Goal: Transaction & Acquisition: Purchase product/service

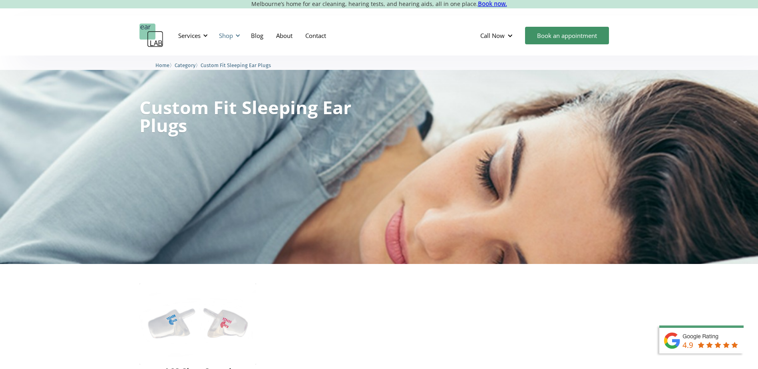
click at [239, 34] on div at bounding box center [238, 36] width 6 height 6
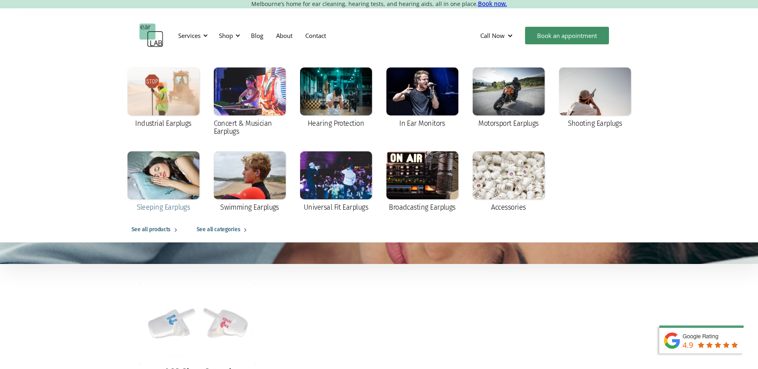
click at [159, 177] on div at bounding box center [163, 175] width 72 height 48
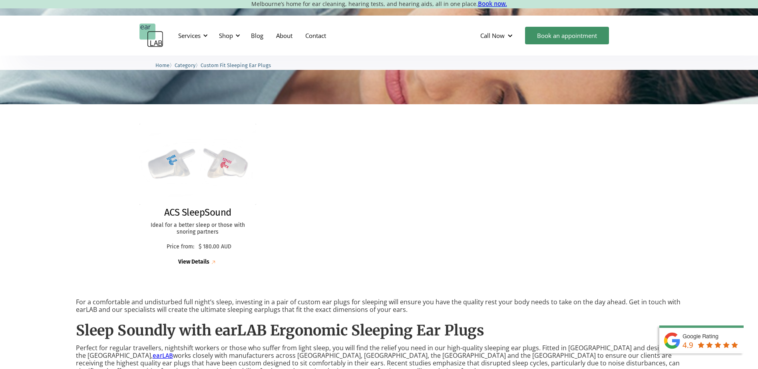
scroll to position [120, 0]
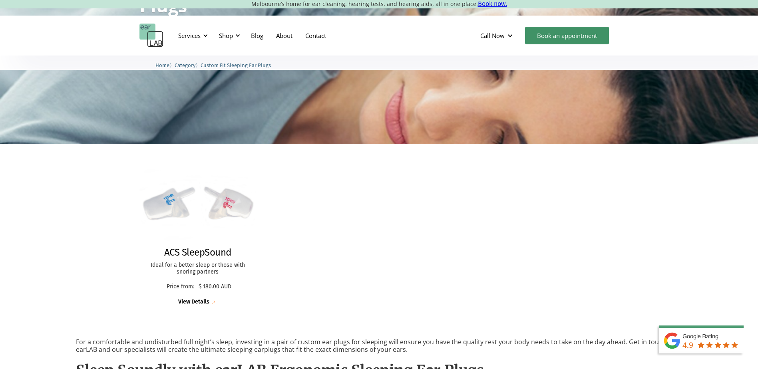
click at [214, 302] on img at bounding box center [213, 302] width 8 height 8
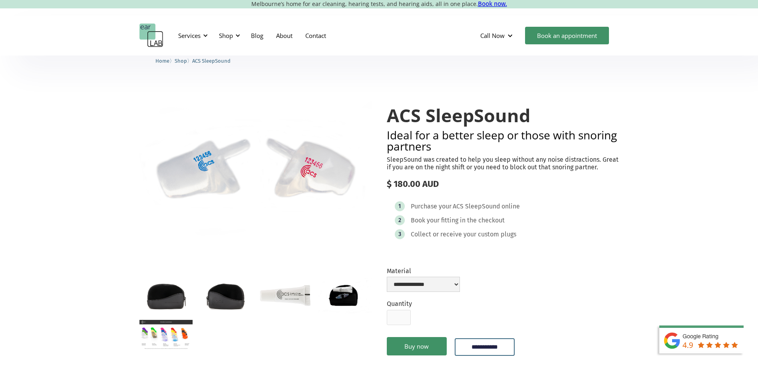
click at [198, 169] on img "open lightbox" at bounding box center [255, 170] width 232 height 161
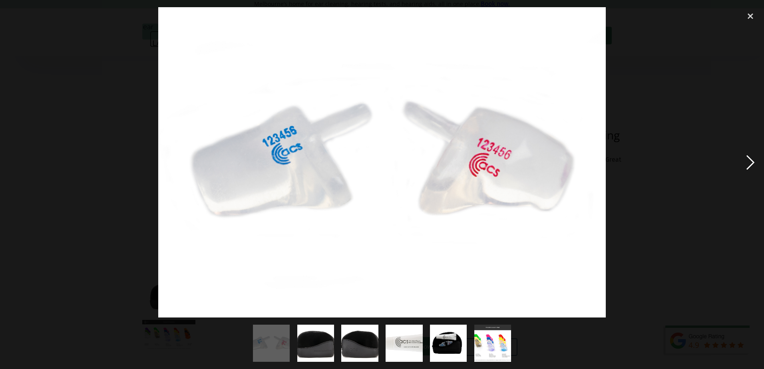
click at [751, 161] on div "next image" at bounding box center [750, 162] width 27 height 310
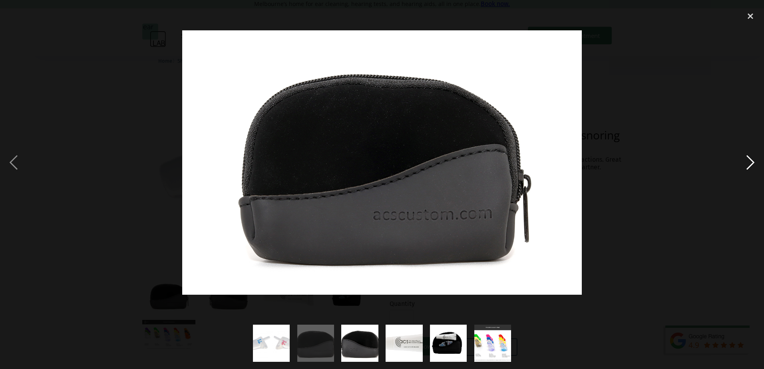
click at [751, 161] on div "next image" at bounding box center [750, 162] width 27 height 310
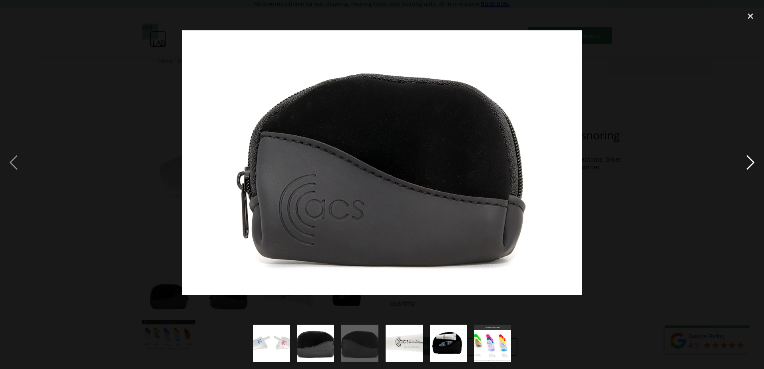
click at [751, 161] on div "next image" at bounding box center [750, 162] width 27 height 310
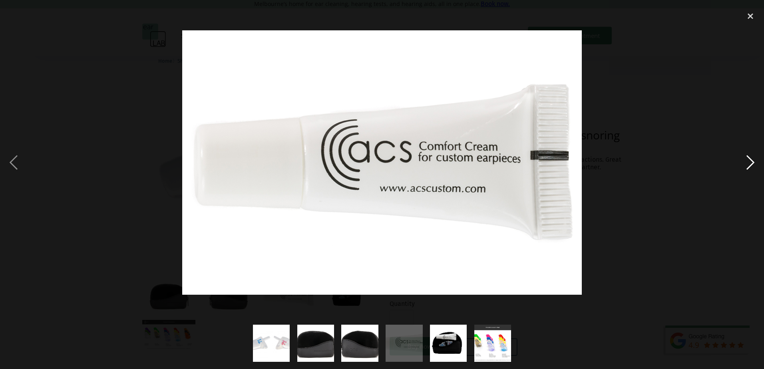
click at [749, 161] on div "next image" at bounding box center [750, 162] width 27 height 310
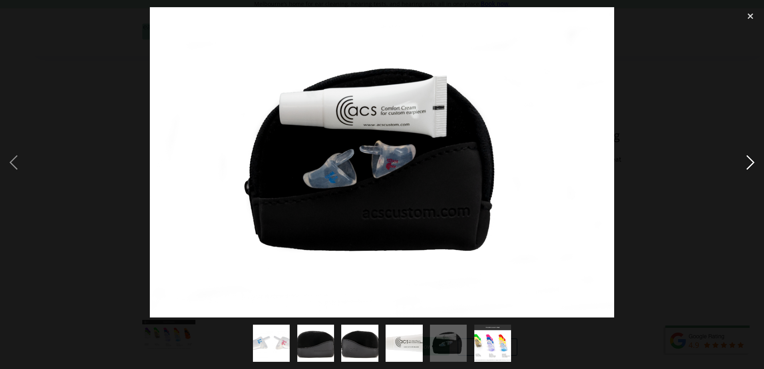
click at [749, 161] on div "next image" at bounding box center [750, 162] width 27 height 310
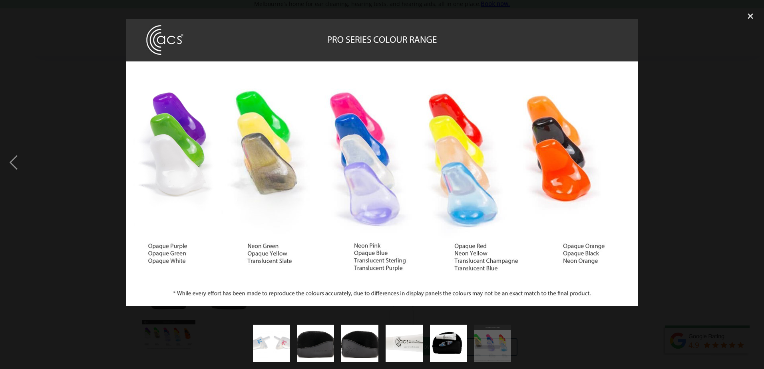
click at [749, 161] on div "next image" at bounding box center [750, 162] width 27 height 310
click at [750, 16] on div "close lightbox" at bounding box center [750, 16] width 27 height 18
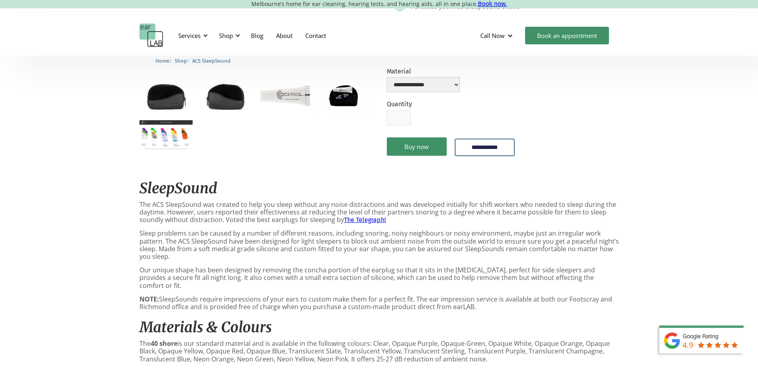
scroll to position [280, 0]
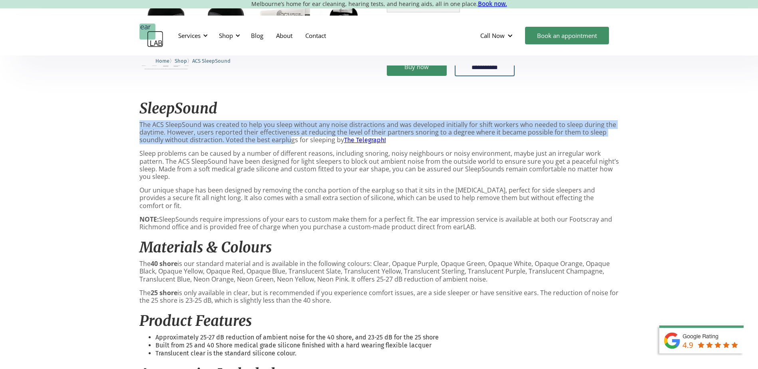
drag, startPoint x: 140, startPoint y: 125, endPoint x: 289, endPoint y: 139, distance: 149.7
click at [289, 139] on p "The ACS SleepSound was created to help you sleep without any noise distractions…" at bounding box center [378, 132] width 479 height 23
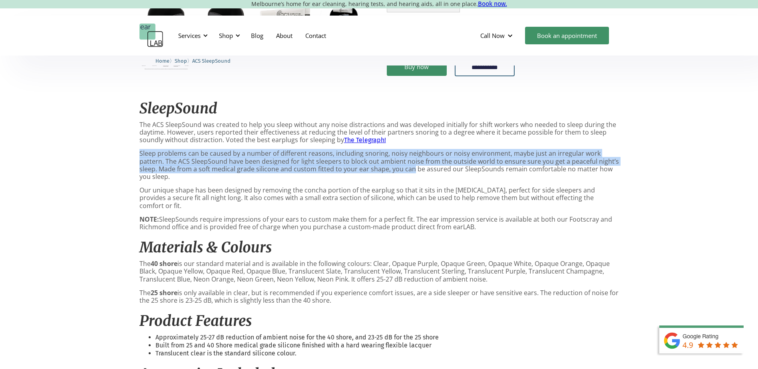
drag, startPoint x: 177, startPoint y: 155, endPoint x: 391, endPoint y: 169, distance: 215.0
click at [391, 169] on div "**********" at bounding box center [379, 202] width 758 height 853
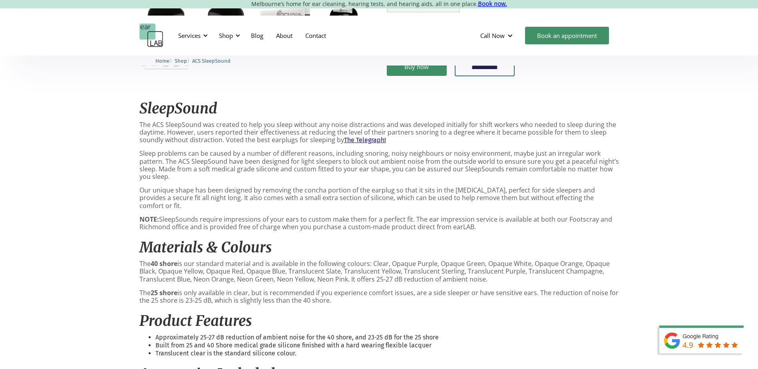
click at [153, 187] on p "Our unique shape has been designed by removing the concha portion of the earplu…" at bounding box center [378, 198] width 479 height 23
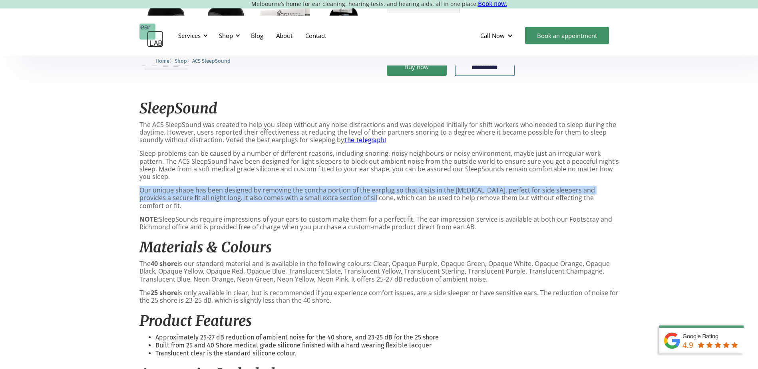
drag, startPoint x: 139, startPoint y: 181, endPoint x: 358, endPoint y: 189, distance: 219.1
click at [358, 189] on div "**********" at bounding box center [379, 202] width 758 height 853
click at [358, 189] on p "Our unique shape has been designed by removing the concha portion of the earplu…" at bounding box center [378, 198] width 479 height 23
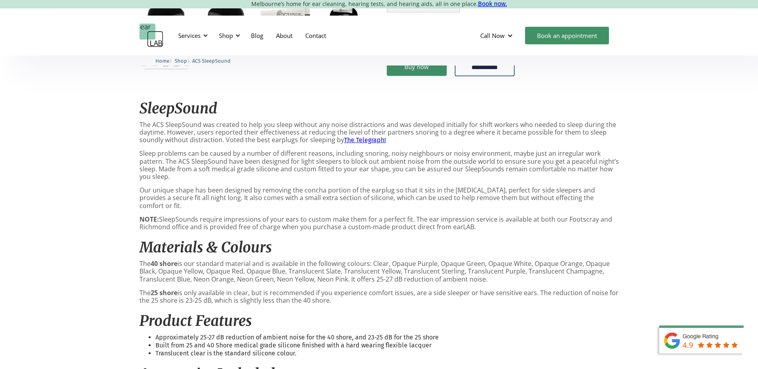
scroll to position [320, 0]
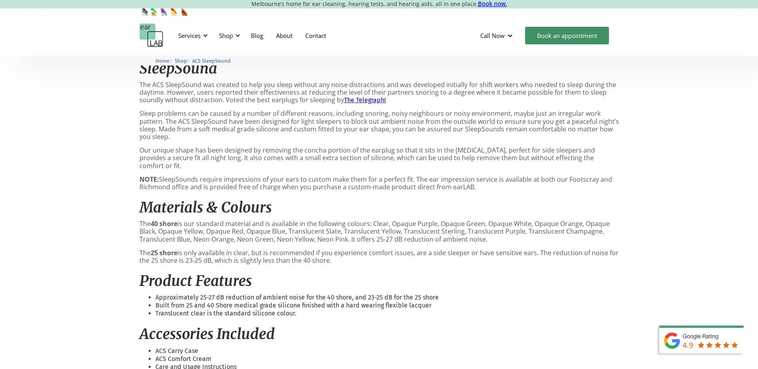
drag, startPoint x: 140, startPoint y: 161, endPoint x: 488, endPoint y: 175, distance: 348.7
click at [488, 176] on p "NOTE: SleepSounds require impressions of your ears to custom make them for a pe…" at bounding box center [378, 183] width 479 height 15
drag, startPoint x: 139, startPoint y: 209, endPoint x: 487, endPoint y: 224, distance: 347.9
click at [487, 224] on p "The 40 shore is our standard material and is available in the following colours…" at bounding box center [378, 231] width 479 height 23
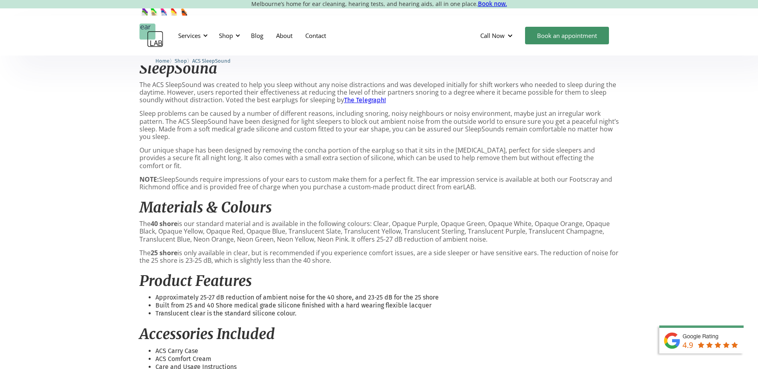
click at [487, 224] on p "The 40 shore is our standard material and is available in the following colours…" at bounding box center [378, 231] width 479 height 23
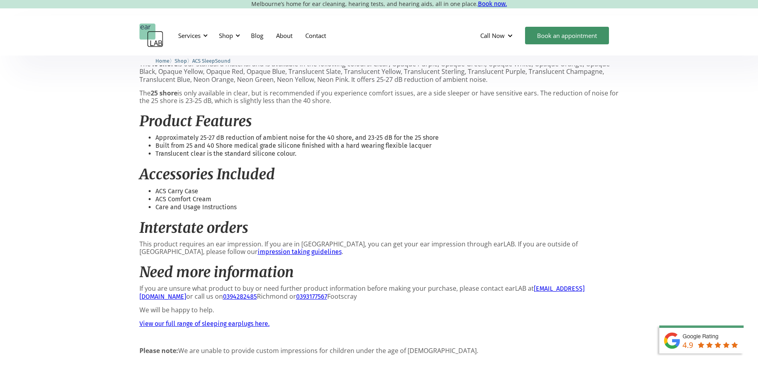
scroll to position [519, 0]
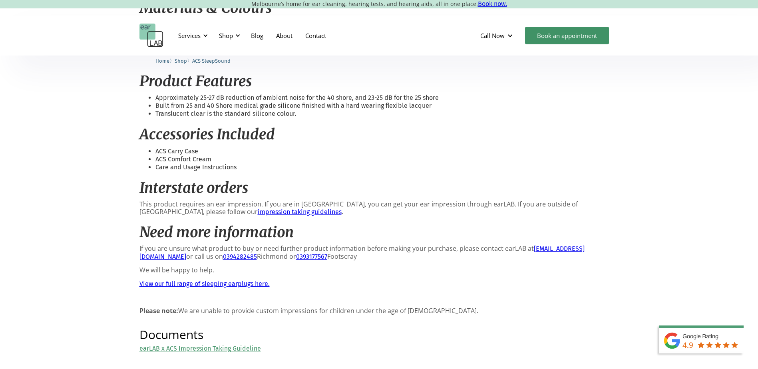
click at [258, 208] on link "impression taking guidelines" at bounding box center [300, 212] width 84 height 8
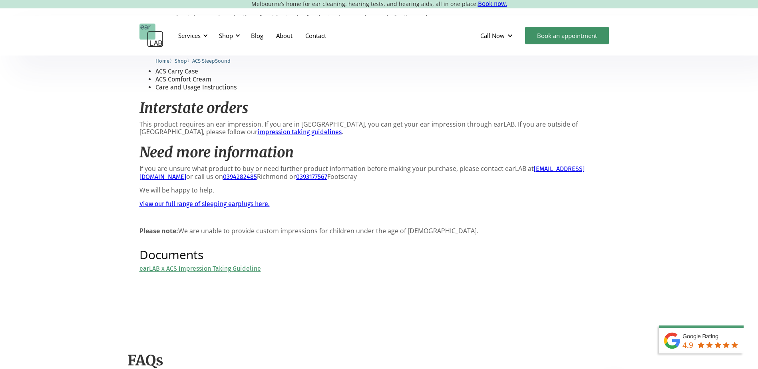
scroll to position [639, 0]
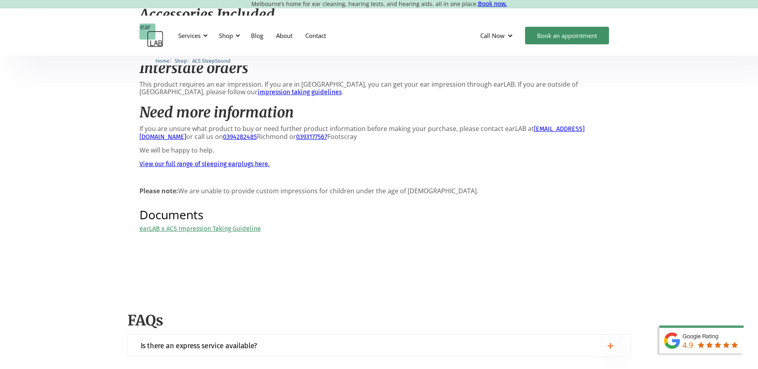
click at [171, 160] on link "View our full range of sleeping earplugs here." at bounding box center [204, 164] width 130 height 8
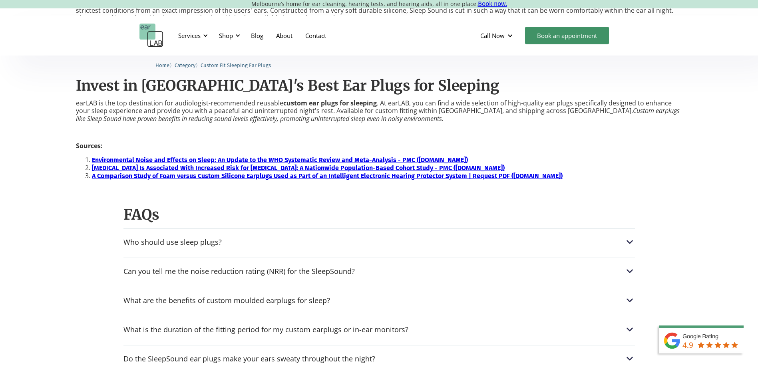
scroll to position [759, 0]
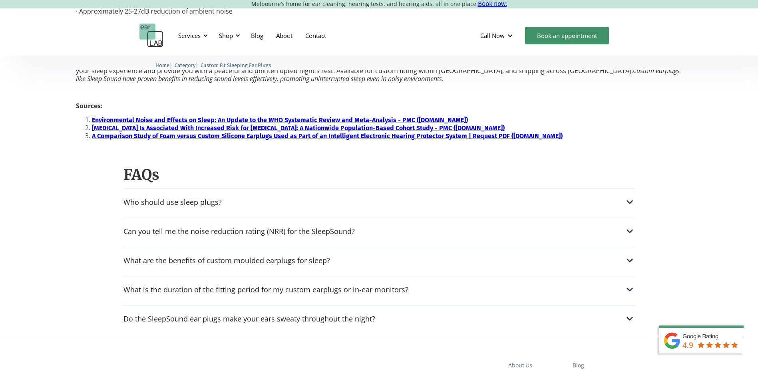
click at [146, 119] on strong "Environmental Noise and Effects on Sleep: An Update to the WHO Systematic Revie…" at bounding box center [280, 120] width 376 height 8
click at [128, 135] on strong "A Comparison Study of Foam versus Custom Silicone Earplugs Used as Part of an I…" at bounding box center [327, 137] width 471 height 8
click at [149, 203] on div "Who should use sleep plugs?" at bounding box center [172, 203] width 98 height 8
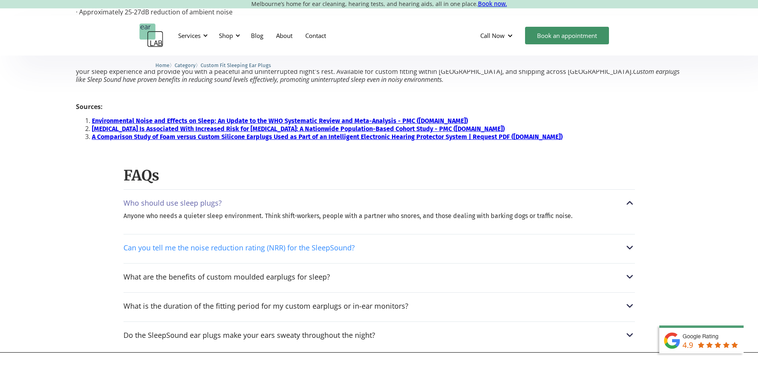
click at [163, 248] on div "Can you tell me the noise reduction rating (NRR) for the SleepSound?" at bounding box center [238, 248] width 231 height 8
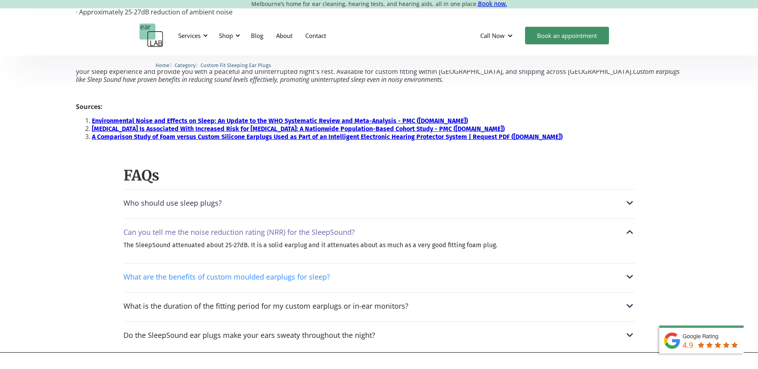
click at [184, 278] on div "What are the benefits of custom moulded earplugs for sleep?" at bounding box center [226, 277] width 207 height 8
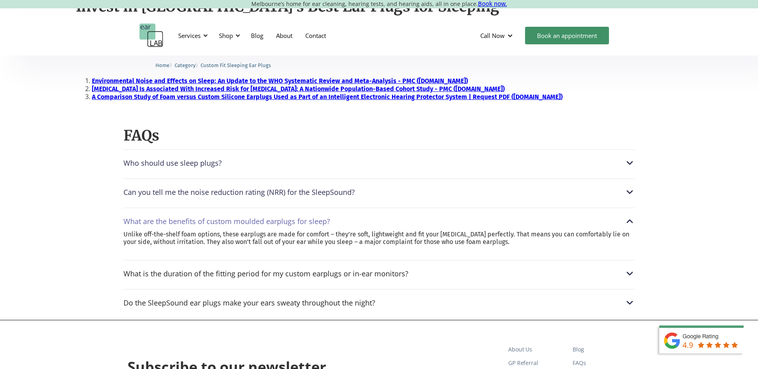
scroll to position [838, 0]
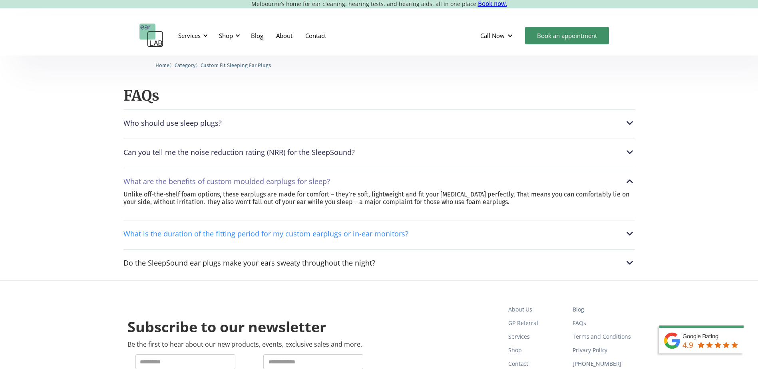
click at [188, 234] on div "What is the duration of the fitting period for my custom earplugs or in-ear mon…" at bounding box center [265, 234] width 285 height 8
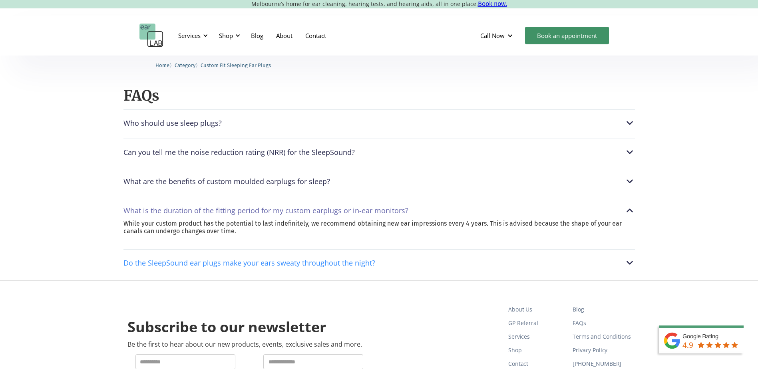
click at [144, 262] on div "Do the SleepSound ear plugs make your ears sweaty throughout the night?" at bounding box center [249, 263] width 252 height 8
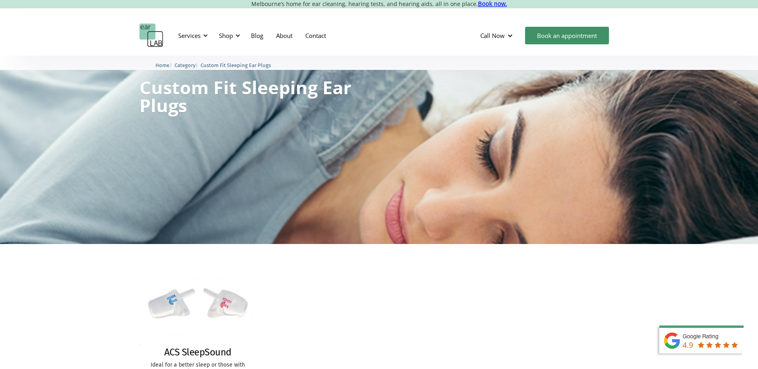
scroll to position [180, 0]
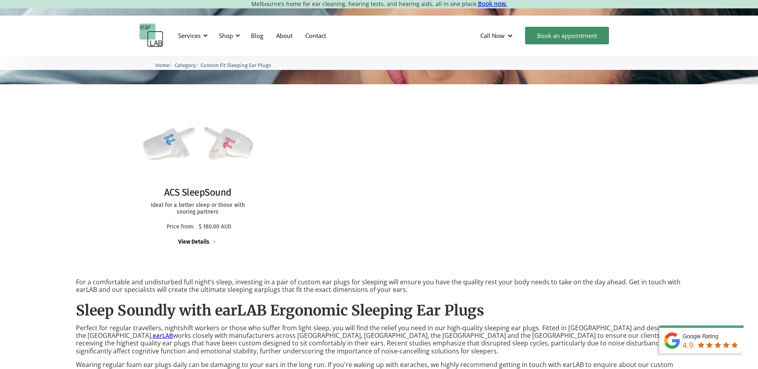
click at [187, 239] on div "View Details" at bounding box center [193, 242] width 31 height 7
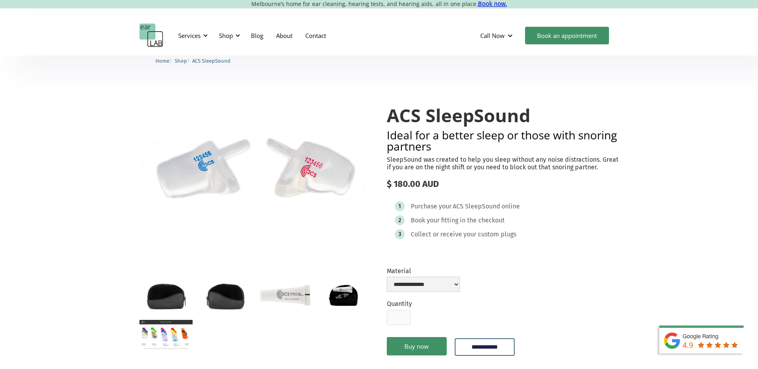
scroll to position [80, 0]
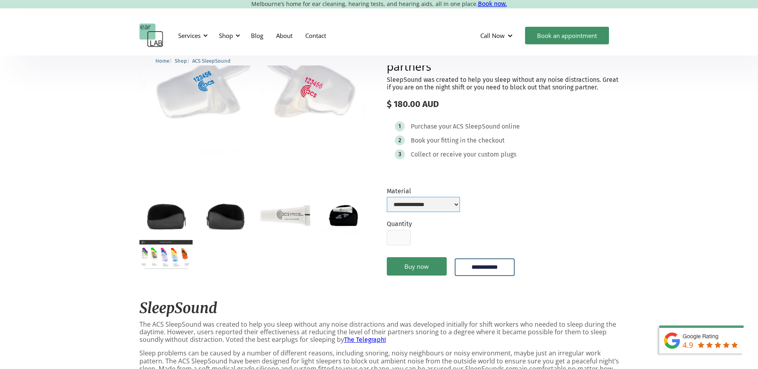
click at [440, 204] on select "**********" at bounding box center [423, 204] width 73 height 15
click at [298, 265] on div at bounding box center [255, 234] width 232 height 72
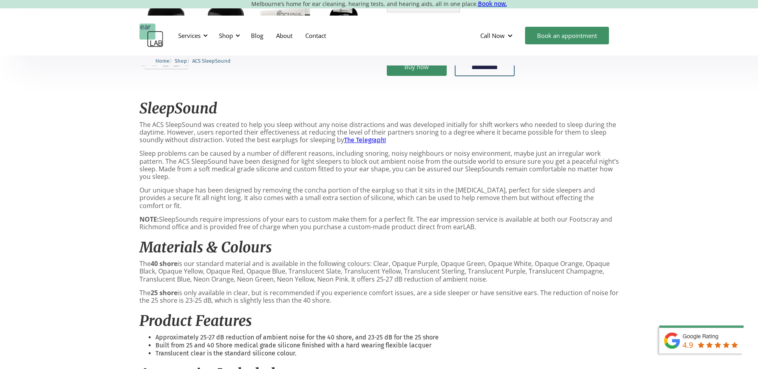
scroll to position [120, 0]
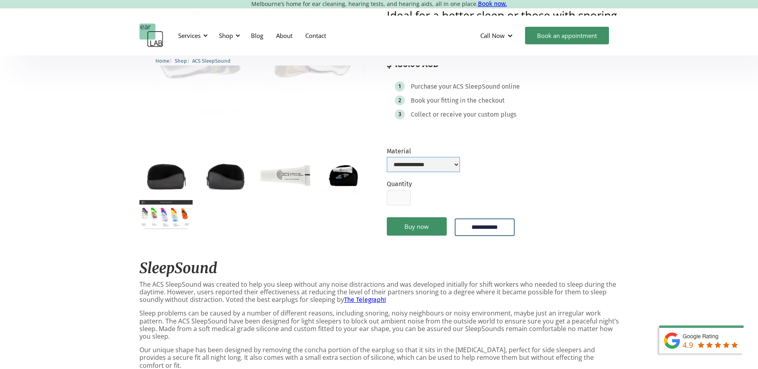
click at [443, 163] on select "**********" at bounding box center [423, 164] width 73 height 15
click at [387, 157] on select "**********" at bounding box center [423, 164] width 73 height 15
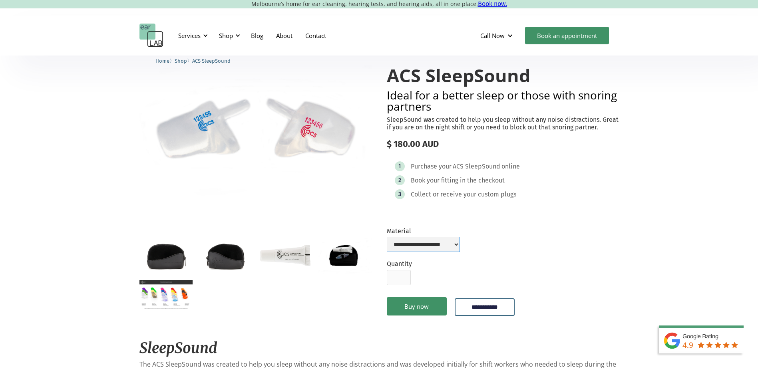
scroll to position [0, 0]
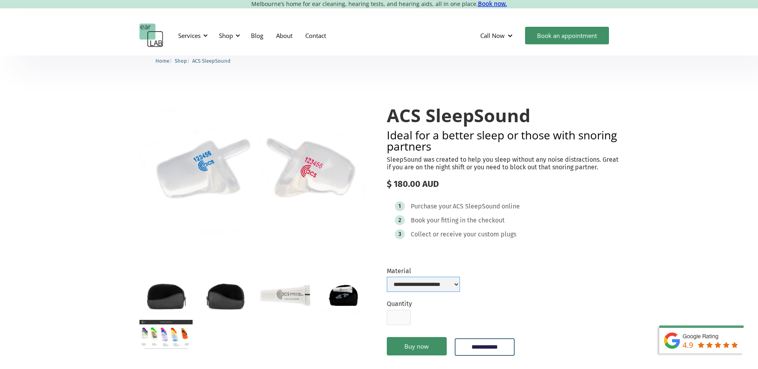
click at [413, 280] on select "**********" at bounding box center [423, 284] width 73 height 15
click at [387, 277] on select "**********" at bounding box center [423, 284] width 73 height 15
click at [417, 284] on select "**********" at bounding box center [423, 284] width 73 height 15
click at [387, 277] on select "**********" at bounding box center [423, 284] width 73 height 15
click at [417, 285] on select "**********" at bounding box center [423, 284] width 73 height 15
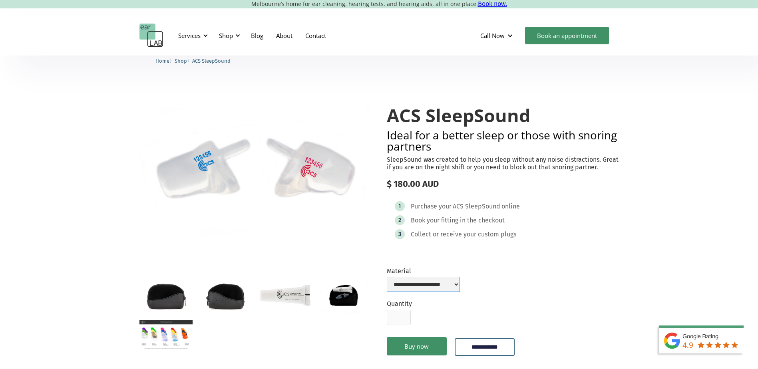
select select "**********"
click at [387, 277] on select "**********" at bounding box center [423, 284] width 73 height 15
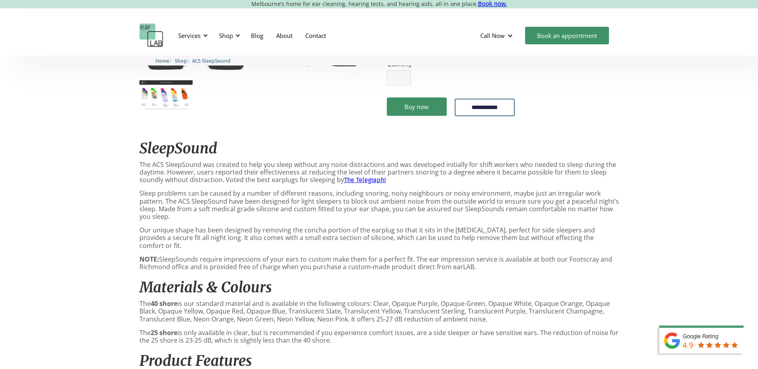
scroll to position [200, 0]
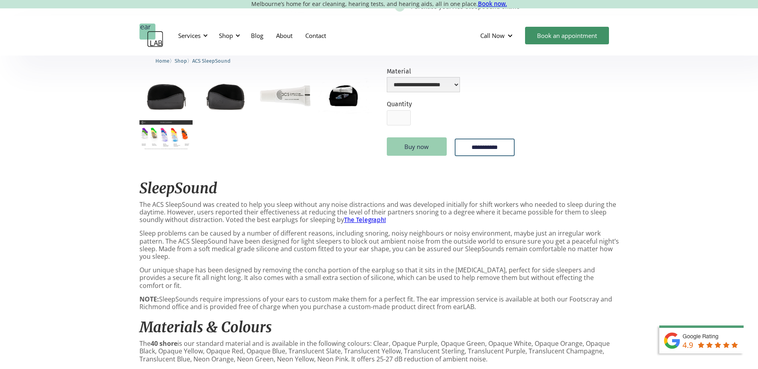
click at [415, 143] on link "Buy now" at bounding box center [417, 146] width 60 height 18
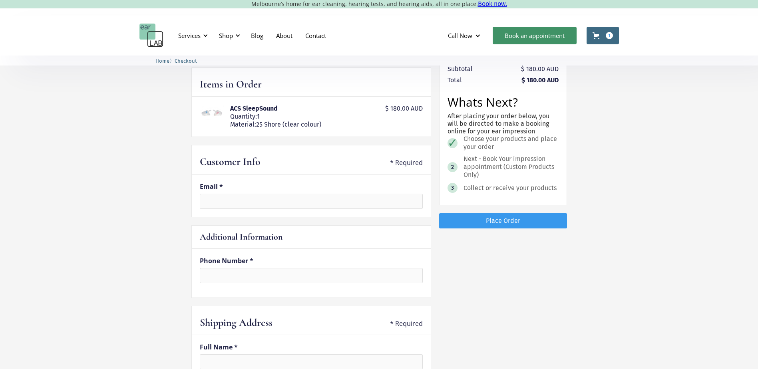
scroll to position [8, 0]
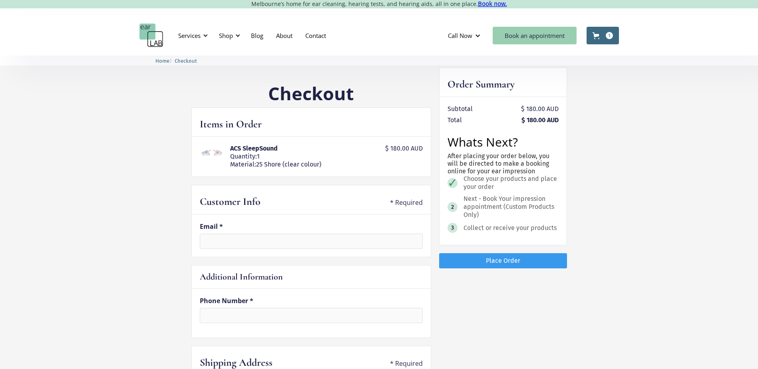
click at [527, 36] on link "Book an appointment" at bounding box center [535, 36] width 84 height 18
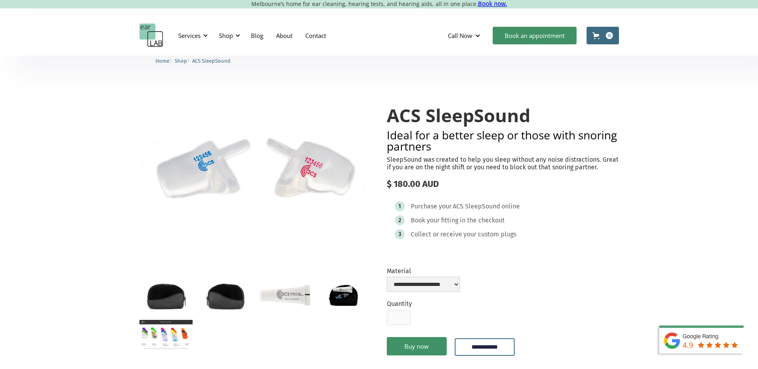
select select "**********"
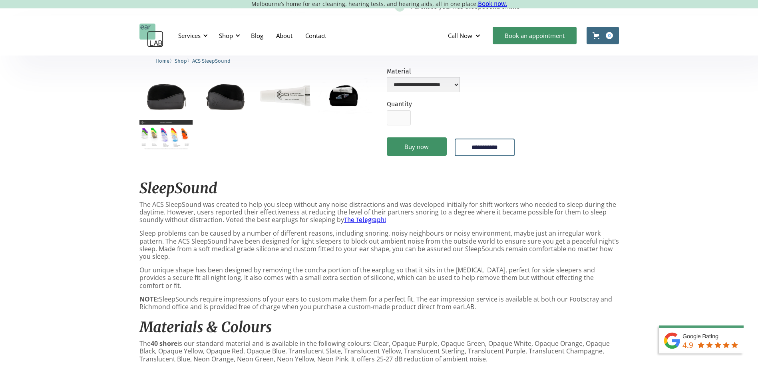
select select
click at [153, 30] on img "home" at bounding box center [151, 36] width 24 height 24
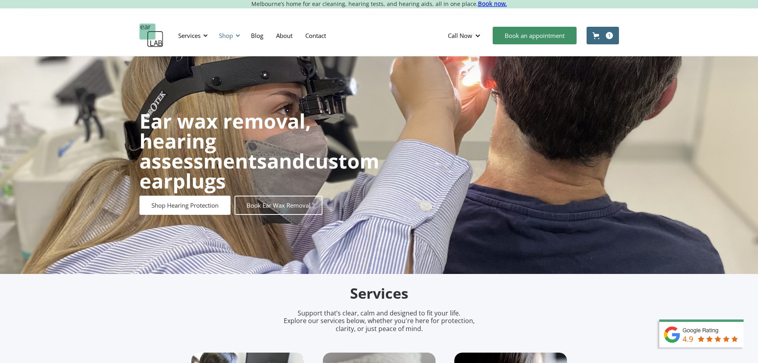
click at [239, 37] on div at bounding box center [238, 36] width 6 height 6
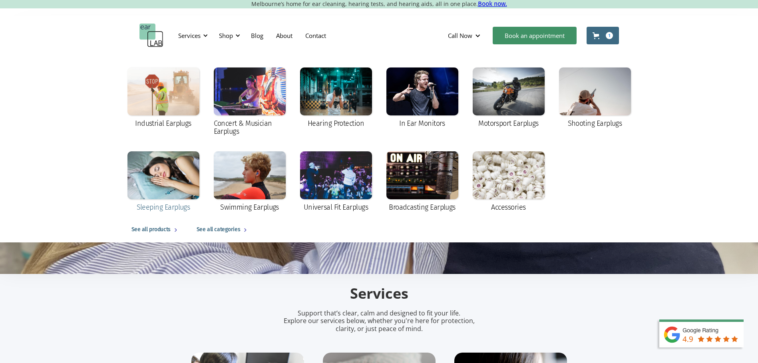
click at [155, 183] on div at bounding box center [163, 175] width 72 height 48
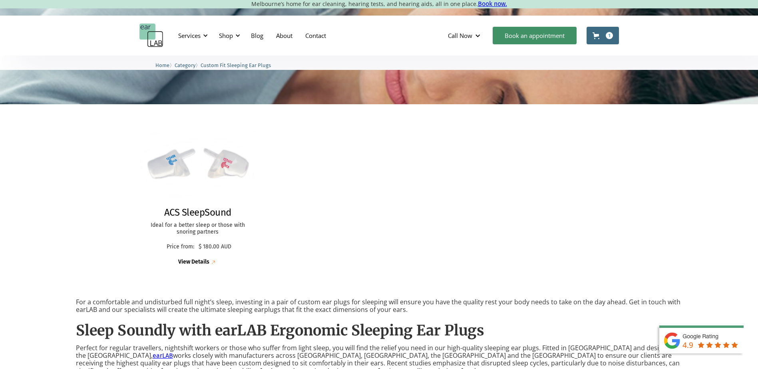
scroll to position [200, 0]
